Goal: Task Accomplishment & Management: Complete application form

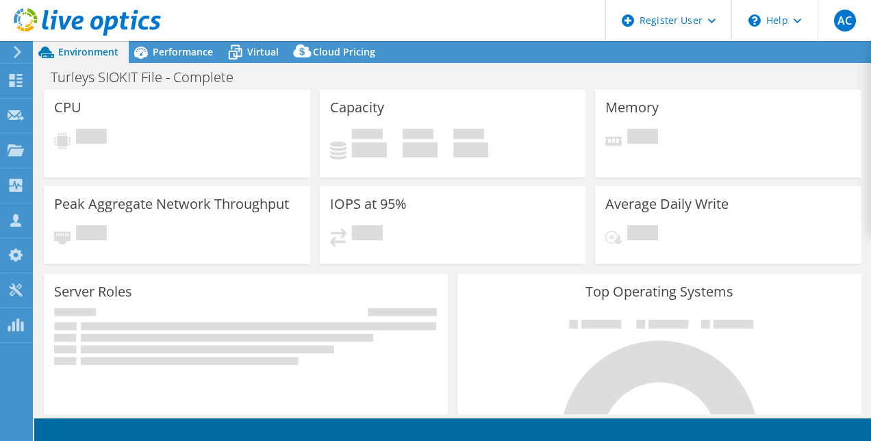
select select "EULondon"
select select "USD"
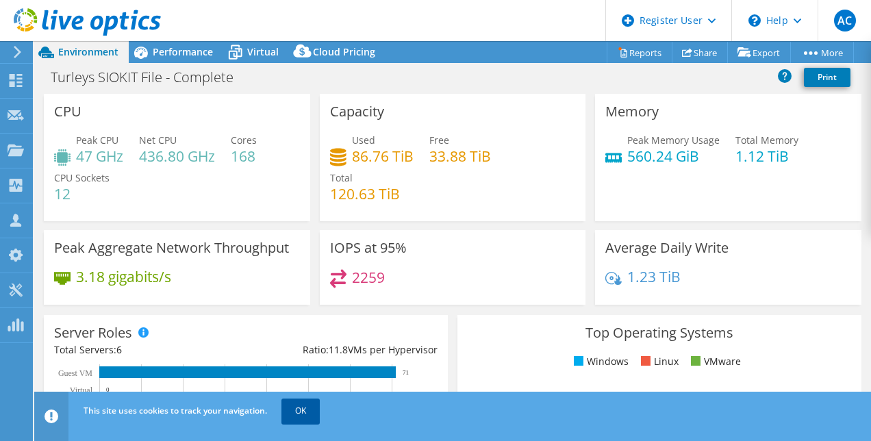
click at [300, 408] on link "OK" at bounding box center [300, 410] width 38 height 25
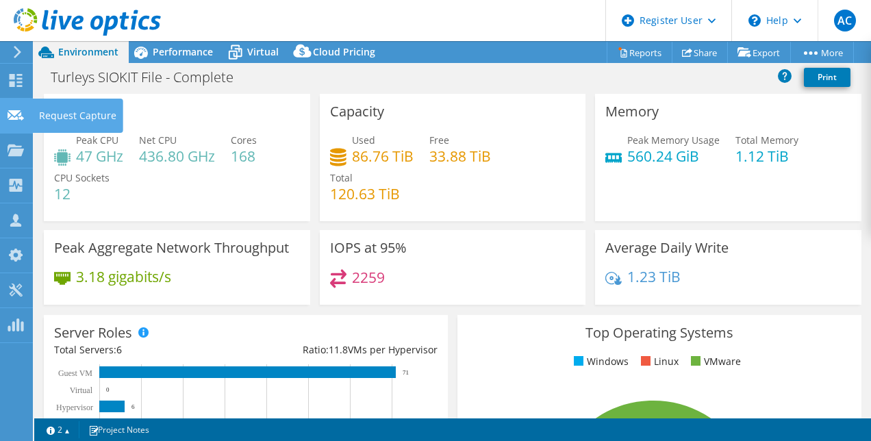
click at [16, 109] on icon at bounding box center [16, 115] width 16 height 13
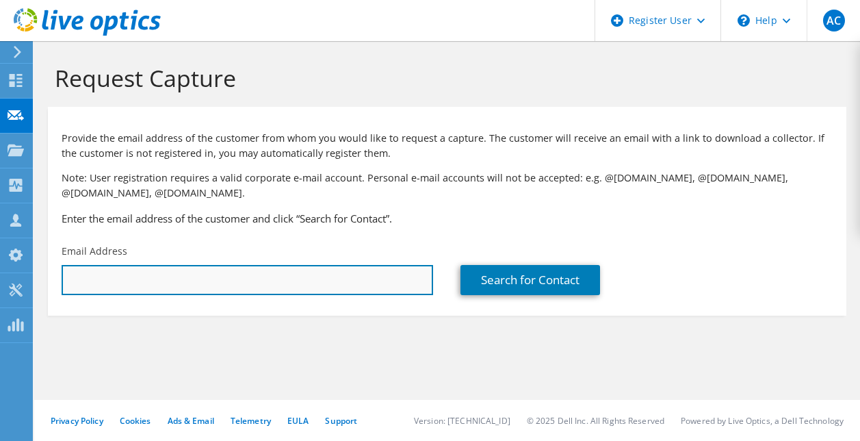
click at [145, 289] on input "text" at bounding box center [248, 280] width 372 height 30
click at [238, 276] on input "text" at bounding box center [248, 280] width 372 height 30
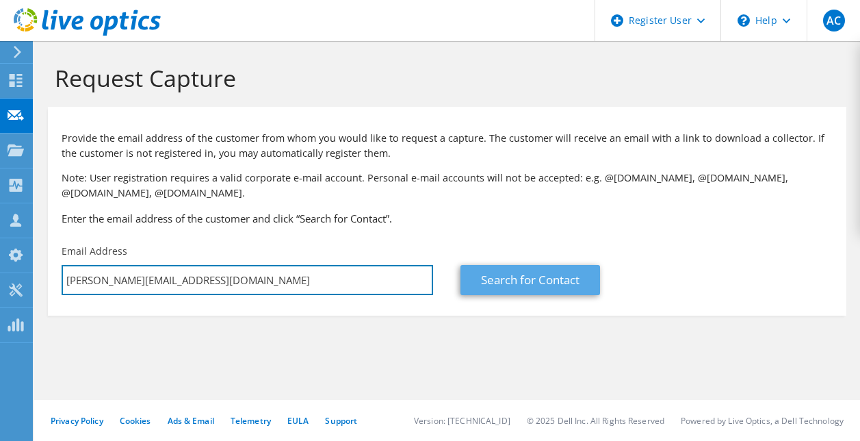
type input "christophe.ognier@thermofisher.com"
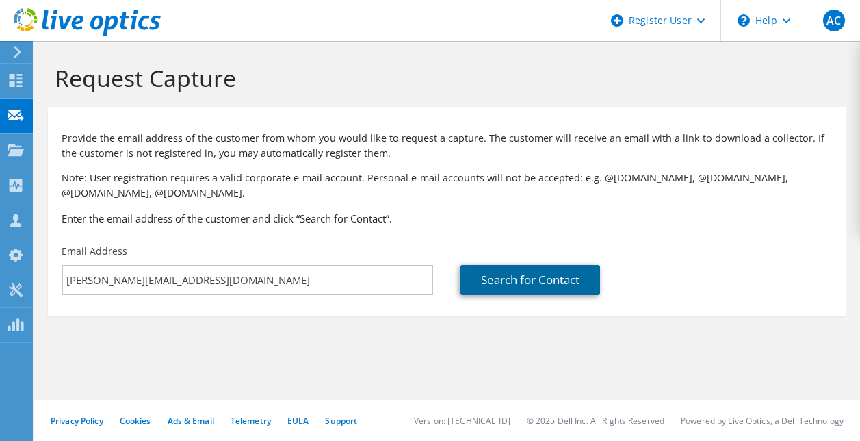
click at [521, 270] on link "Search for Contact" at bounding box center [531, 280] width 140 height 30
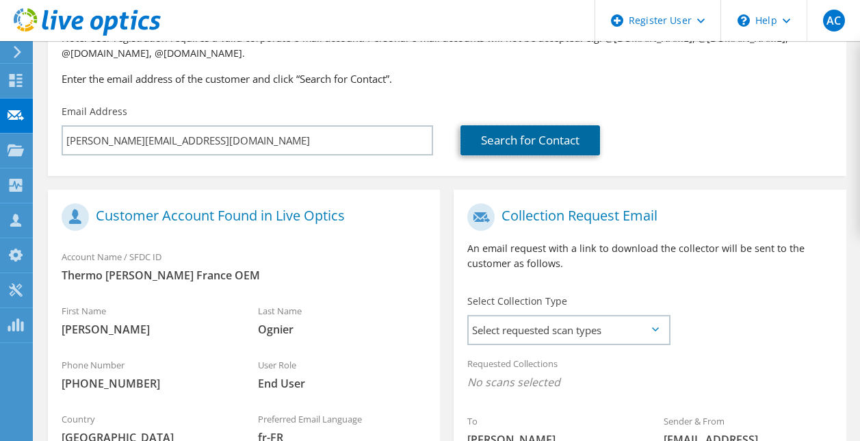
scroll to position [240, 0]
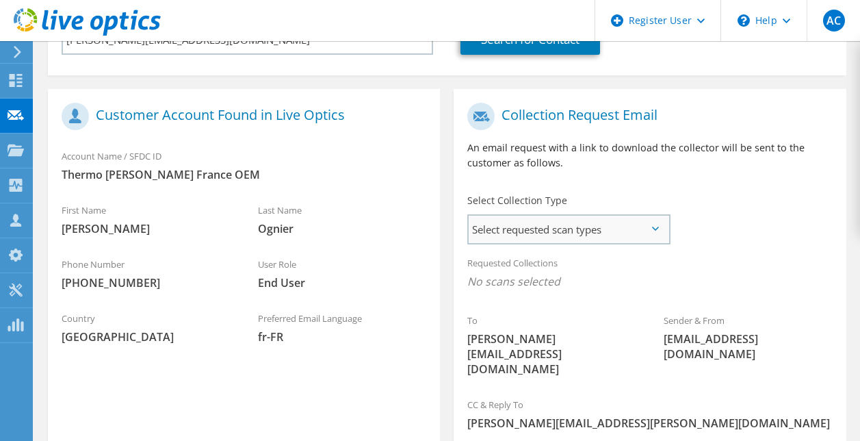
click at [543, 236] on span "Select requested scan types" at bounding box center [569, 229] width 200 height 27
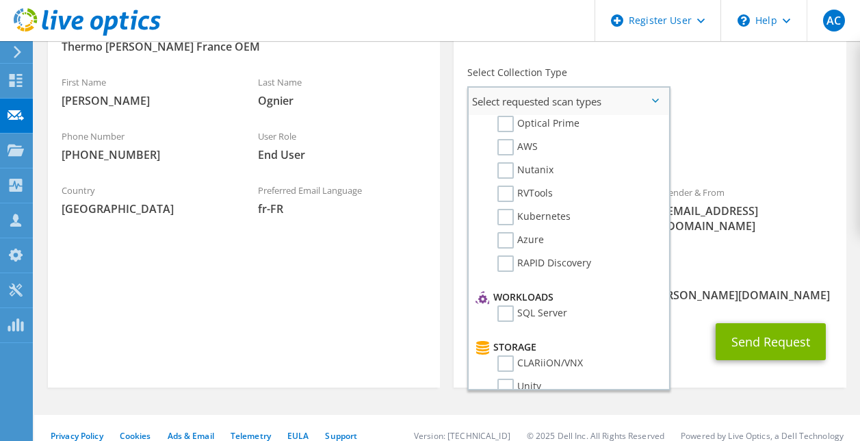
scroll to position [0, 0]
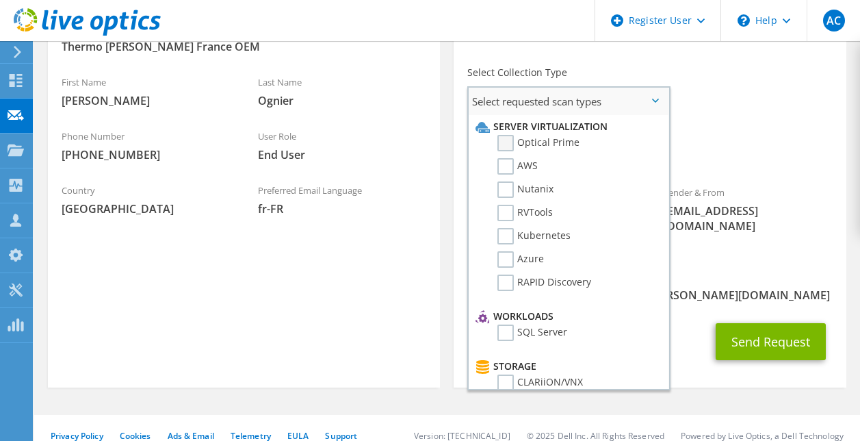
click at [558, 149] on label "Optical Prime" at bounding box center [539, 143] width 82 height 16
click at [0, 0] on input "Optical Prime" at bounding box center [0, 0] width 0 height 0
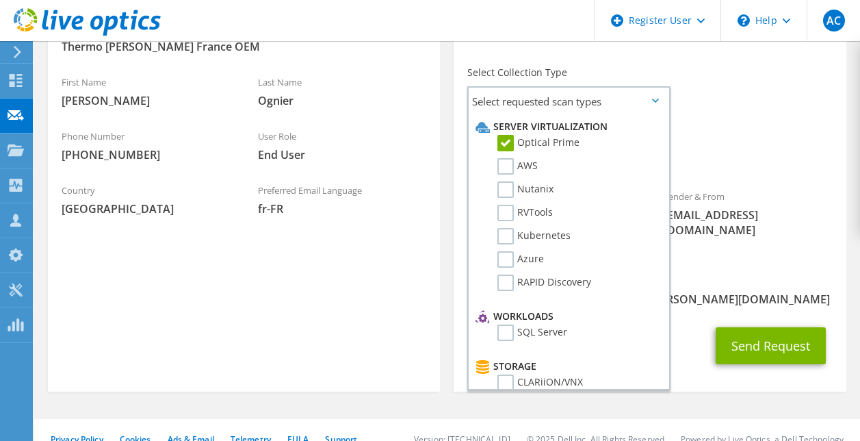
click at [356, 322] on section "Customer Account Found in Live Optics Account Name / SFDC ID Thermo Fisher Fran…" at bounding box center [244, 176] width 392 height 430
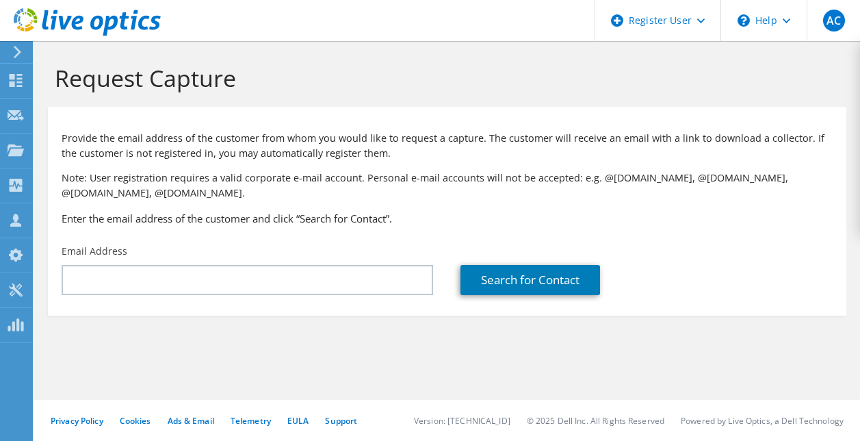
type input "christophe.ognier@thermofisher.com"
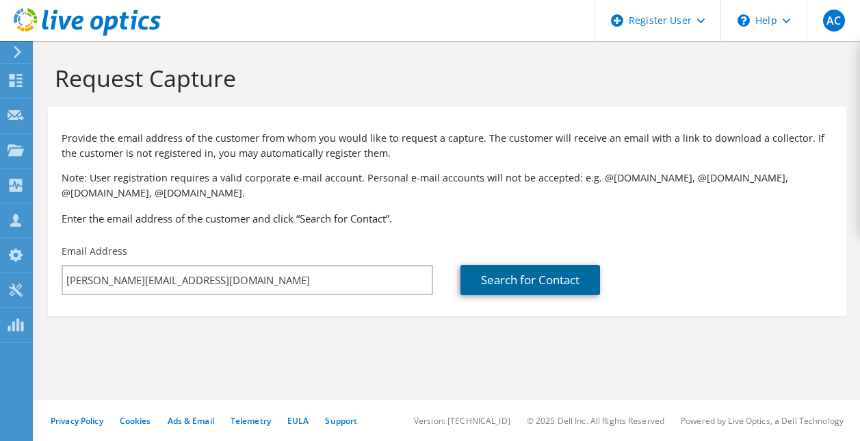
click at [508, 290] on link "Search for Contact" at bounding box center [531, 280] width 140 height 30
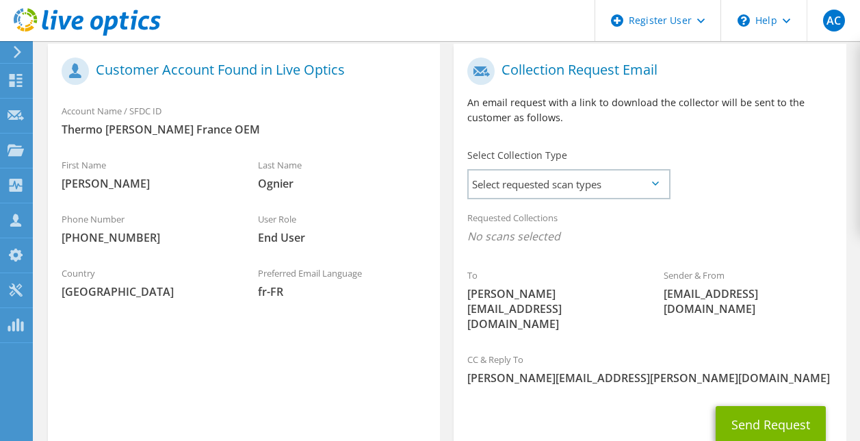
scroll to position [282, 0]
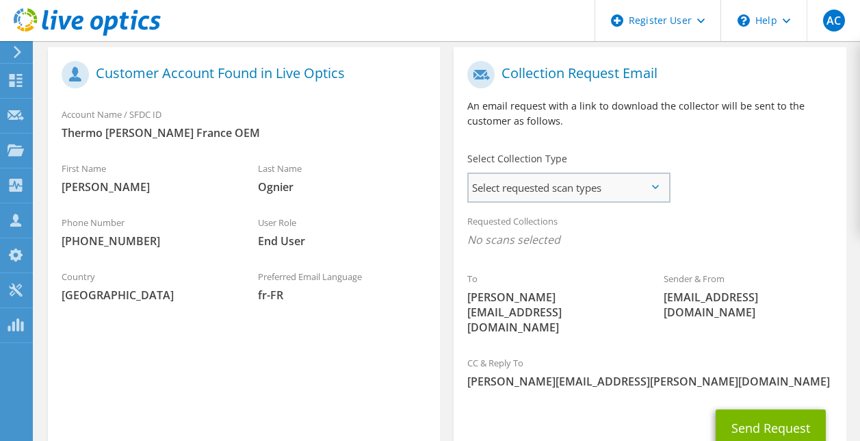
click at [556, 179] on span "Select requested scan types" at bounding box center [569, 187] width 200 height 27
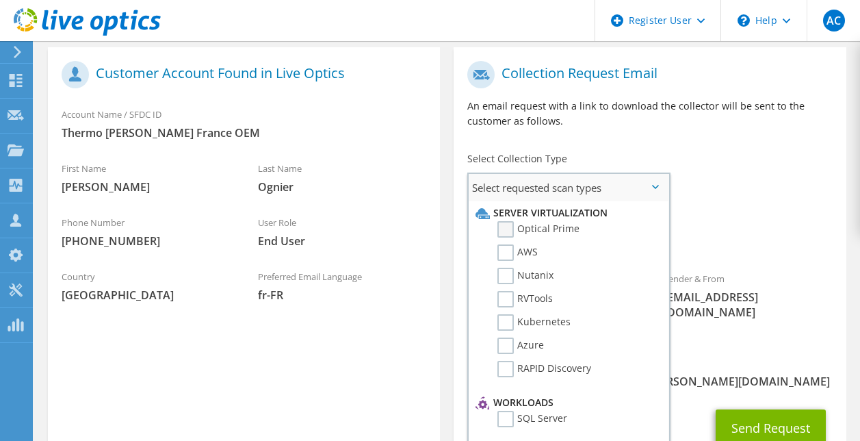
click at [552, 222] on label "Optical Prime" at bounding box center [539, 229] width 82 height 16
click at [0, 0] on input "Optical Prime" at bounding box center [0, 0] width 0 height 0
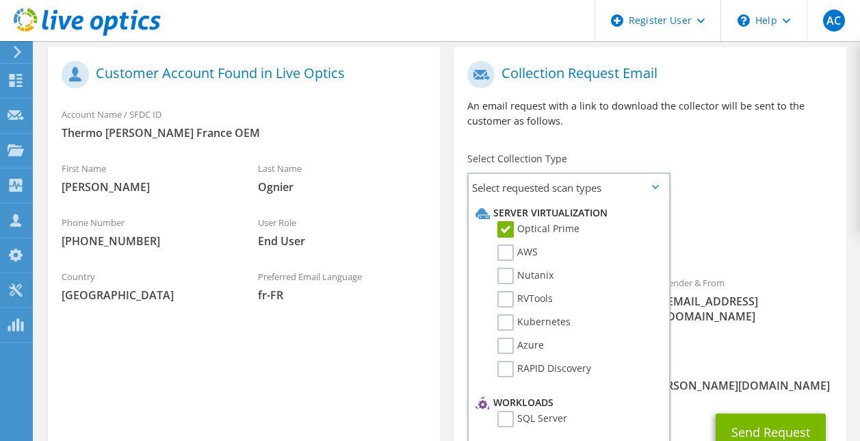
click at [717, 94] on div "Collection Request Email An email request with a link to download the collector…" at bounding box center [650, 99] width 392 height 91
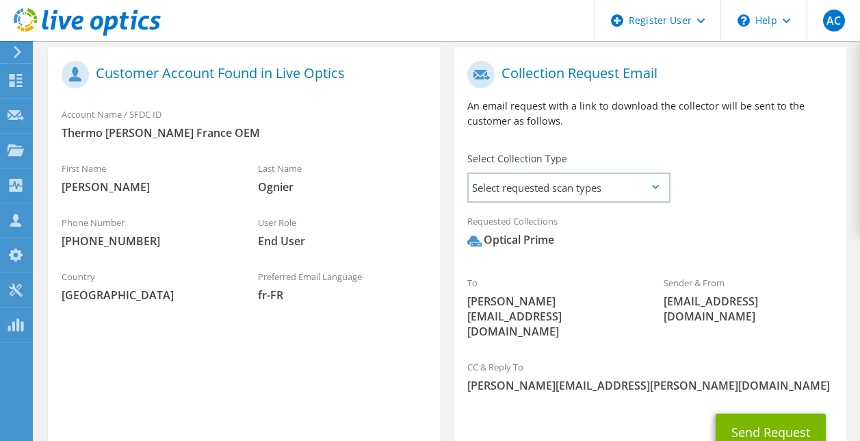
scroll to position [373, 0]
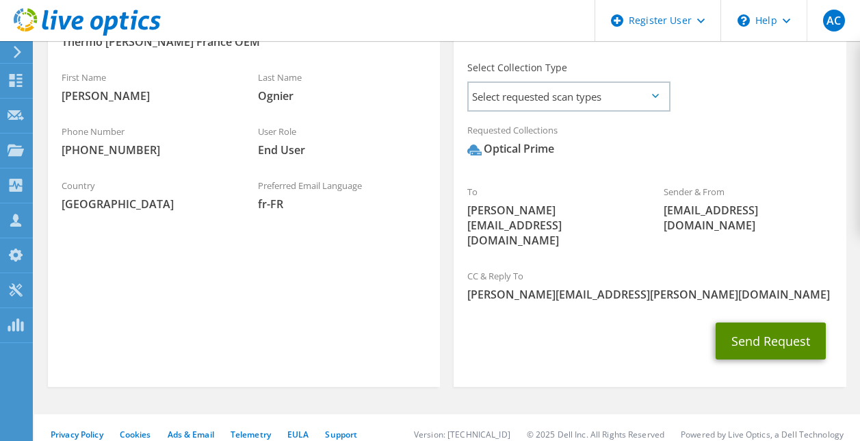
click at [753, 322] on button "Send Request" at bounding box center [771, 340] width 110 height 37
